Goal: Task Accomplishment & Management: Use online tool/utility

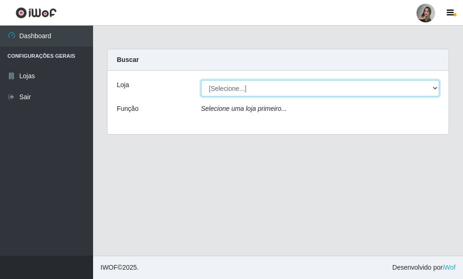
click at [435, 88] on select "[Selecione...] Supermercado Sao Francisco - Amarante" at bounding box center [320, 88] width 238 height 16
select select "383"
click at [201, 80] on select "[Selecione...] Supermercado Sao Francisco - Amarante" at bounding box center [320, 88] width 238 height 16
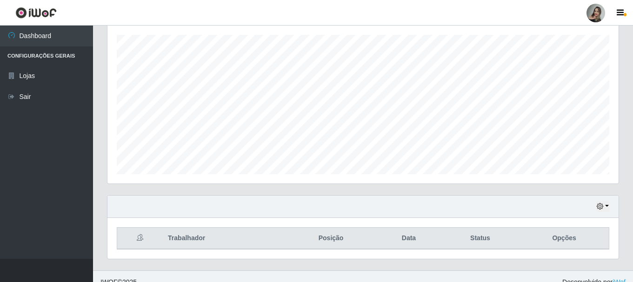
scroll to position [170, 0]
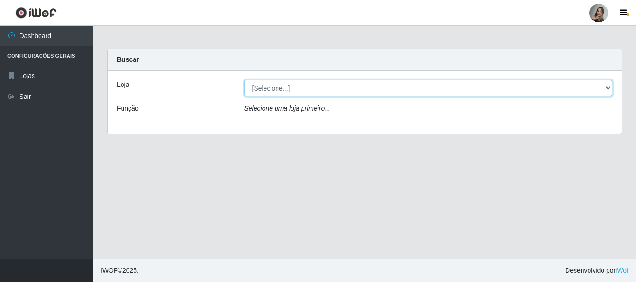
click at [608, 91] on select "[Selecione...] Supermercado Sao Francisco - Amarante" at bounding box center [428, 88] width 368 height 16
select select "383"
click at [244, 80] on select "[Selecione...] Supermercado Sao Francisco - Amarante" at bounding box center [428, 88] width 368 height 16
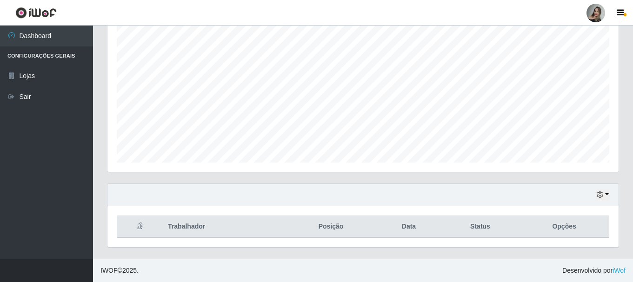
scroll to position [465131, 464813]
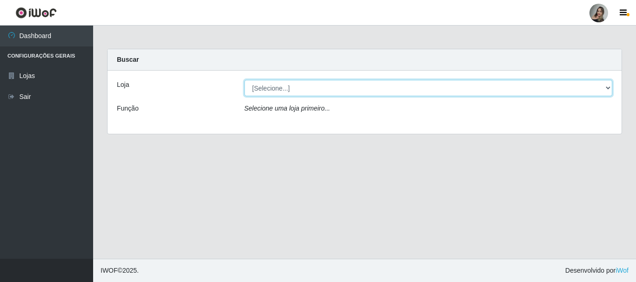
click at [610, 87] on select "[Selecione...] Supermercado Sao Francisco - Amarante" at bounding box center [428, 88] width 368 height 16
select select "383"
click at [244, 80] on select "[Selecione...] Supermercado Sao Francisco - Amarante" at bounding box center [428, 88] width 368 height 16
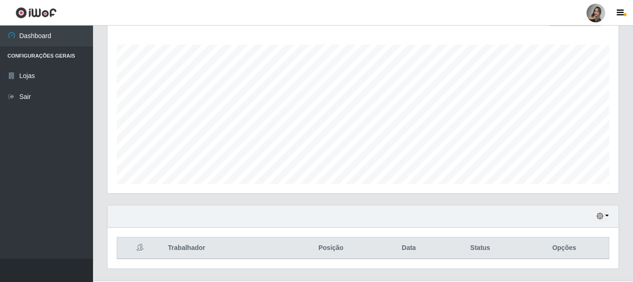
scroll to position [170, 0]
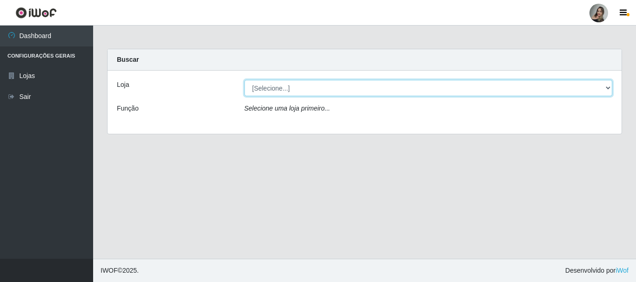
click at [608, 91] on select "[Selecione...] Supermercado Sao Francisco - Amarante" at bounding box center [428, 88] width 368 height 16
select select "383"
click at [244, 80] on select "[Selecione...] Supermercado Sao Francisco - Amarante" at bounding box center [428, 88] width 368 height 16
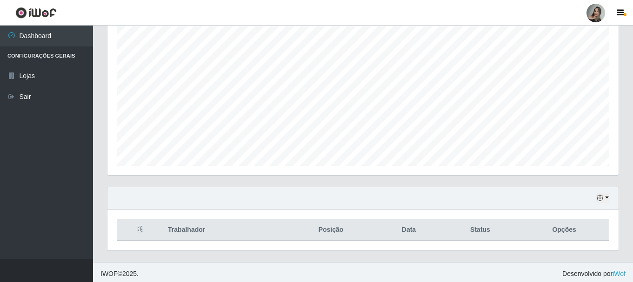
scroll to position [170, 0]
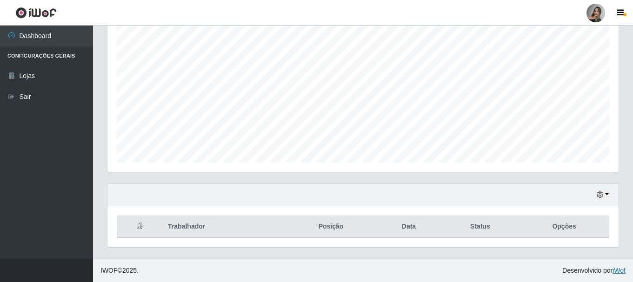
click at [618, 270] on link "iWof" at bounding box center [619, 270] width 13 height 7
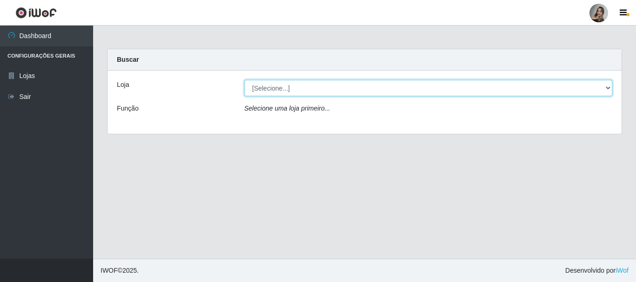
click at [608, 88] on select "[Selecione...] Supermercado Sao Francisco - Amarante" at bounding box center [428, 88] width 368 height 16
select select "383"
click at [244, 80] on select "[Selecione...] Supermercado Sao Francisco - Amarante" at bounding box center [428, 88] width 368 height 16
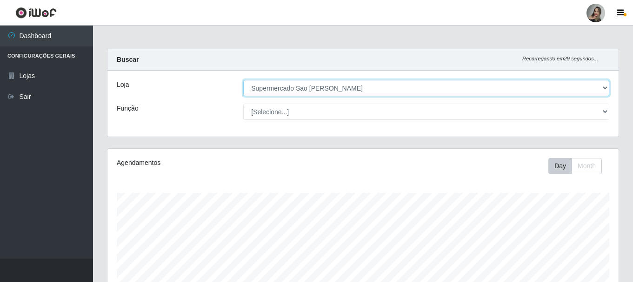
scroll to position [193, 511]
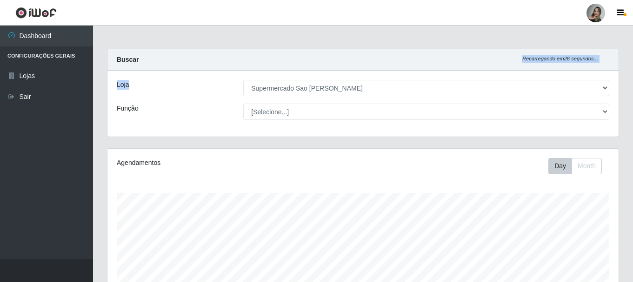
drag, startPoint x: 622, startPoint y: 42, endPoint x: 628, endPoint y: 94, distance: 52.5
click at [628, 94] on main "Carregando... Buscar Recarregando em 26 segundos... Loja [Selecione...] Superme…" at bounding box center [363, 227] width 540 height 403
drag, startPoint x: 628, startPoint y: 89, endPoint x: 631, endPoint y: 110, distance: 20.7
click at [631, 108] on div "Carregando... Buscar Recarregando em 25 segundos... Loja [Selecione...] Superme…" at bounding box center [363, 239] width 540 height 380
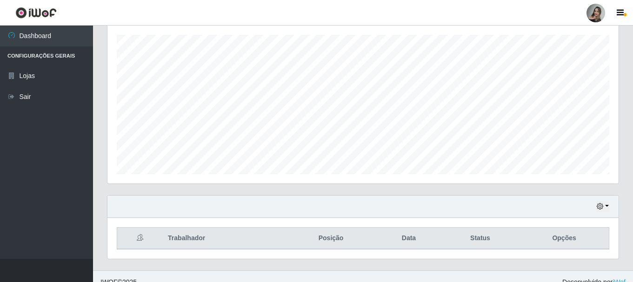
scroll to position [170, 0]
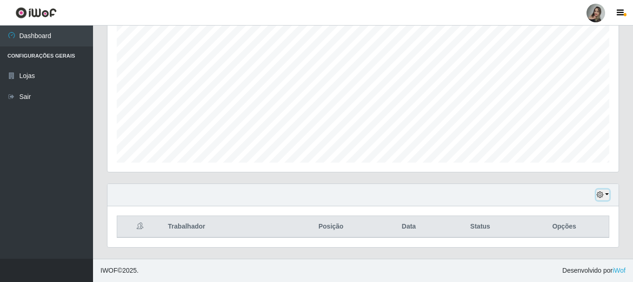
click at [607, 194] on button "button" at bounding box center [603, 195] width 13 height 11
click at [628, 85] on div "Carregando... Buscar Recarregando em 10 segundos... Loja [Selecione...] Superme…" at bounding box center [363, 69] width 540 height 380
click at [607, 194] on button "button" at bounding box center [603, 195] width 13 height 11
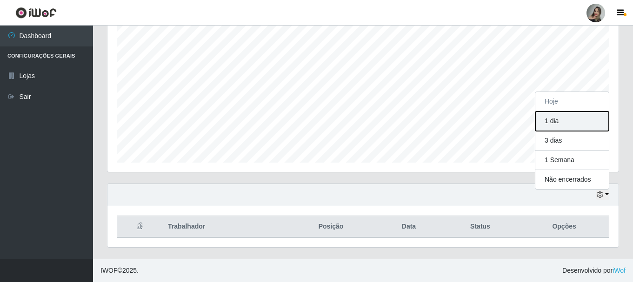
click at [567, 124] on button "1 dia" at bounding box center [573, 122] width 74 height 20
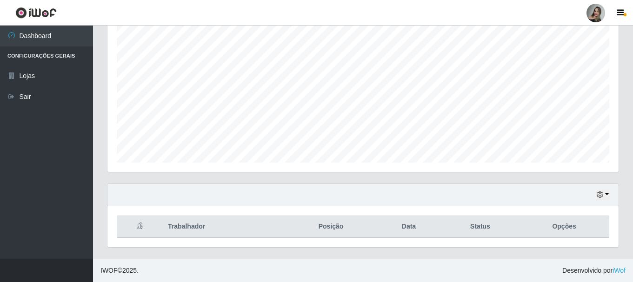
scroll to position [0, 0]
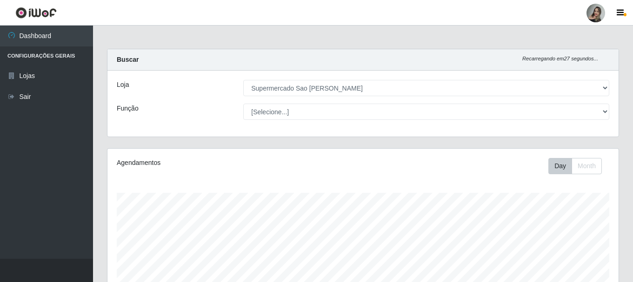
drag, startPoint x: 633, startPoint y: 140, endPoint x: 632, endPoint y: 221, distance: 81.4
click at [632, 221] on div "Carregando... Buscar Recarregando em 27 segundos... Loja [Selecione...] Superme…" at bounding box center [363, 239] width 540 height 380
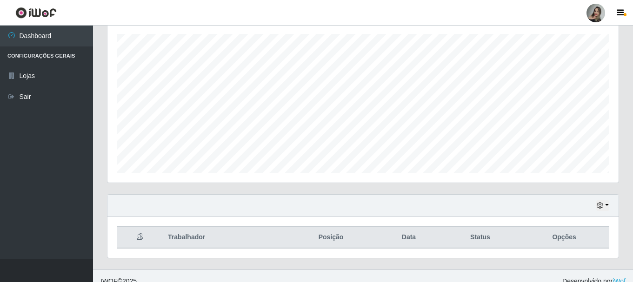
scroll to position [170, 0]
